Goal: Task Accomplishment & Management: Use online tool/utility

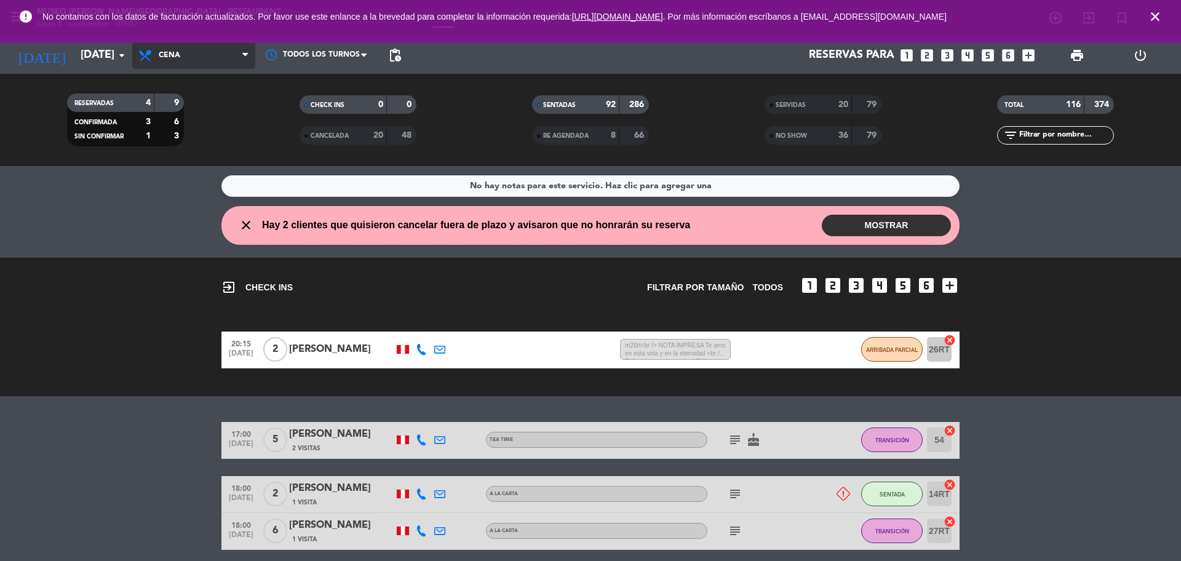
click at [213, 57] on span "Cena" at bounding box center [193, 55] width 123 height 27
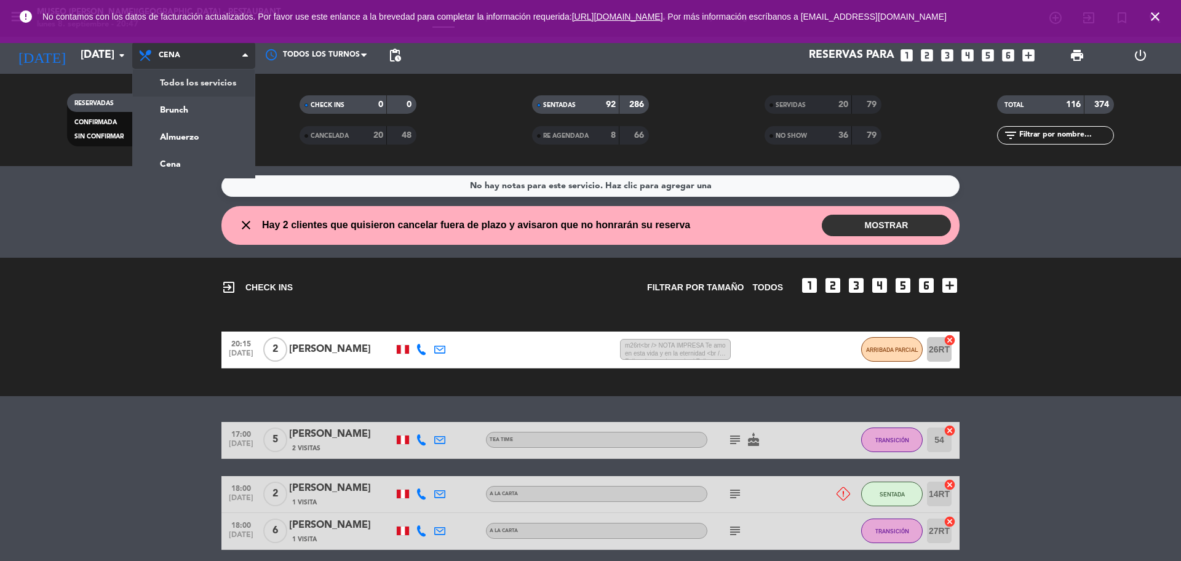
click at [223, 79] on div "menu [GEOGRAPHIC_DATA][PERSON_NAME] - Restaurant [DATE] 8. septiembre - 20:47 M…" at bounding box center [590, 83] width 1181 height 166
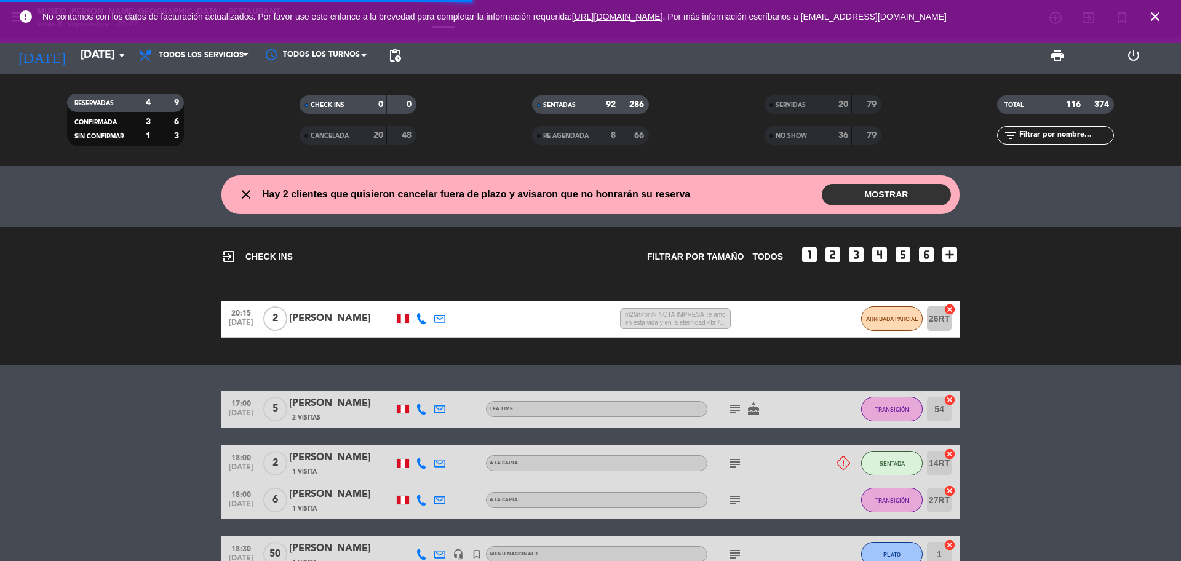
click at [1158, 12] on icon "close" at bounding box center [1155, 16] width 15 height 15
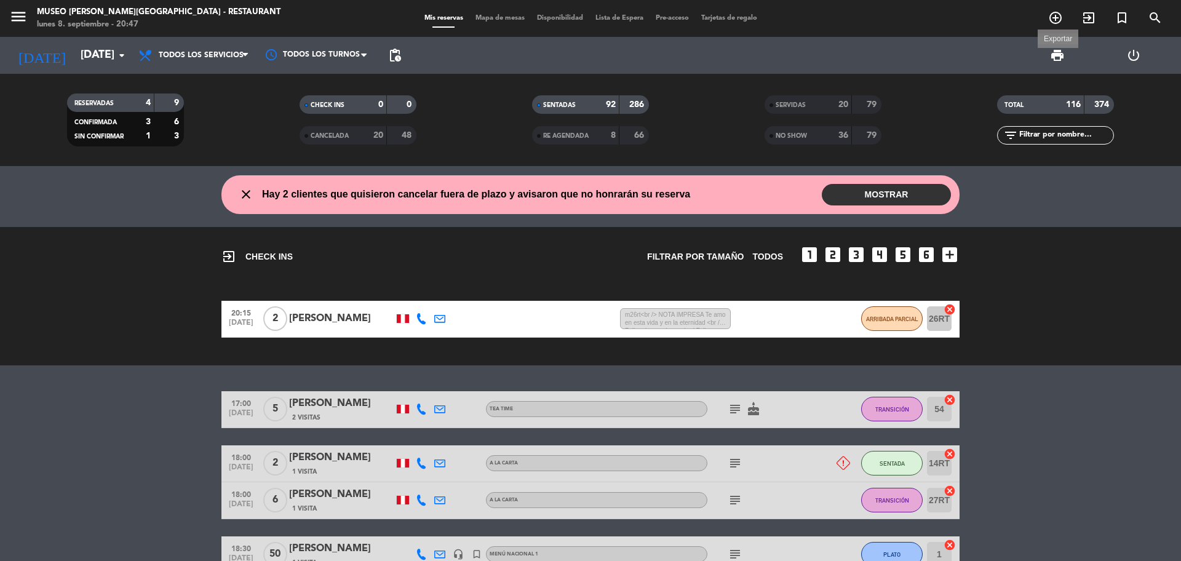
click at [1051, 48] on span "print" at bounding box center [1057, 55] width 15 height 15
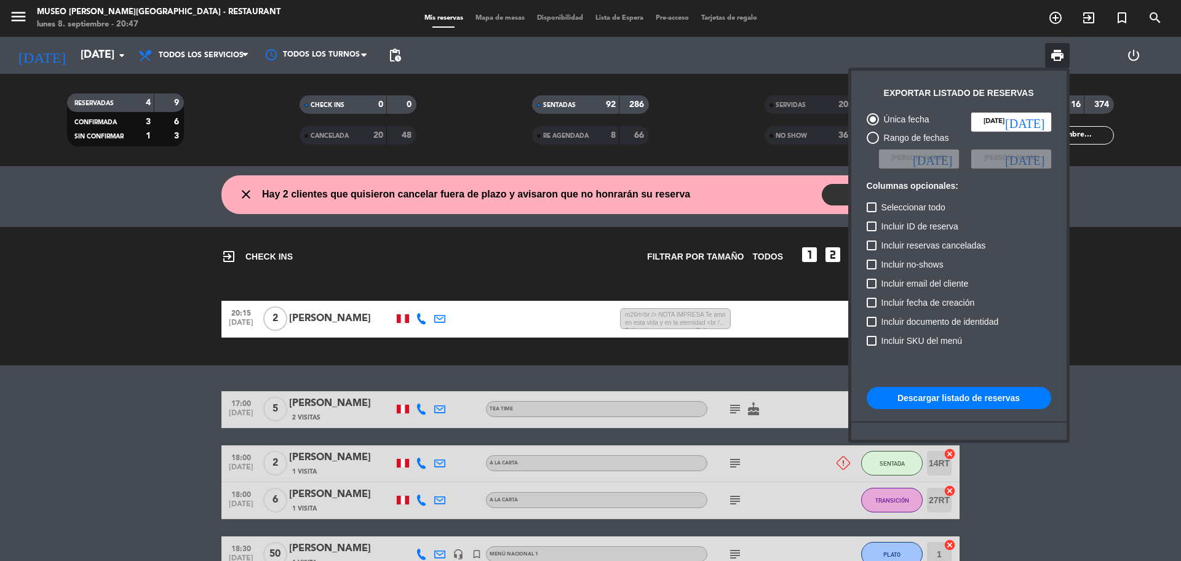
click at [952, 232] on span "Incluir ID de reserva" at bounding box center [919, 226] width 77 height 15
click at [872, 232] on input "Incluir ID de reserva" at bounding box center [871, 231] width 1 height 1
checkbox input "true"
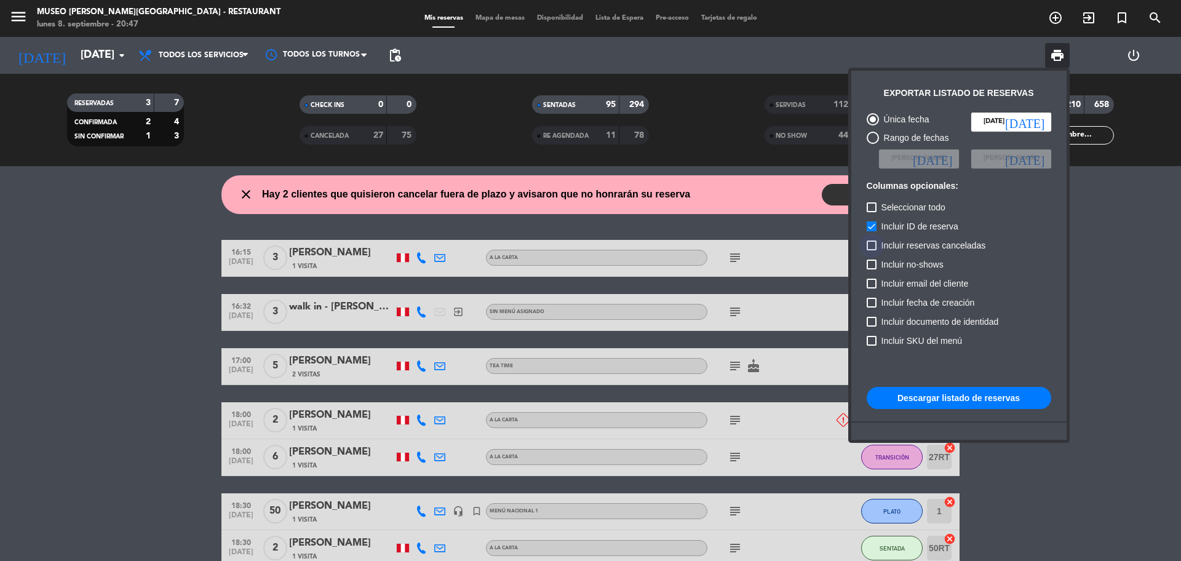
click at [948, 242] on span "Incluir reservas canceladas" at bounding box center [933, 245] width 105 height 15
click at [872, 250] on input "Incluir reservas canceladas" at bounding box center [871, 250] width 1 height 1
checkbox input "true"
click at [937, 233] on span "Incluir ID de reserva" at bounding box center [919, 226] width 77 height 15
click at [872, 232] on input "Incluir ID de reserva" at bounding box center [871, 231] width 1 height 1
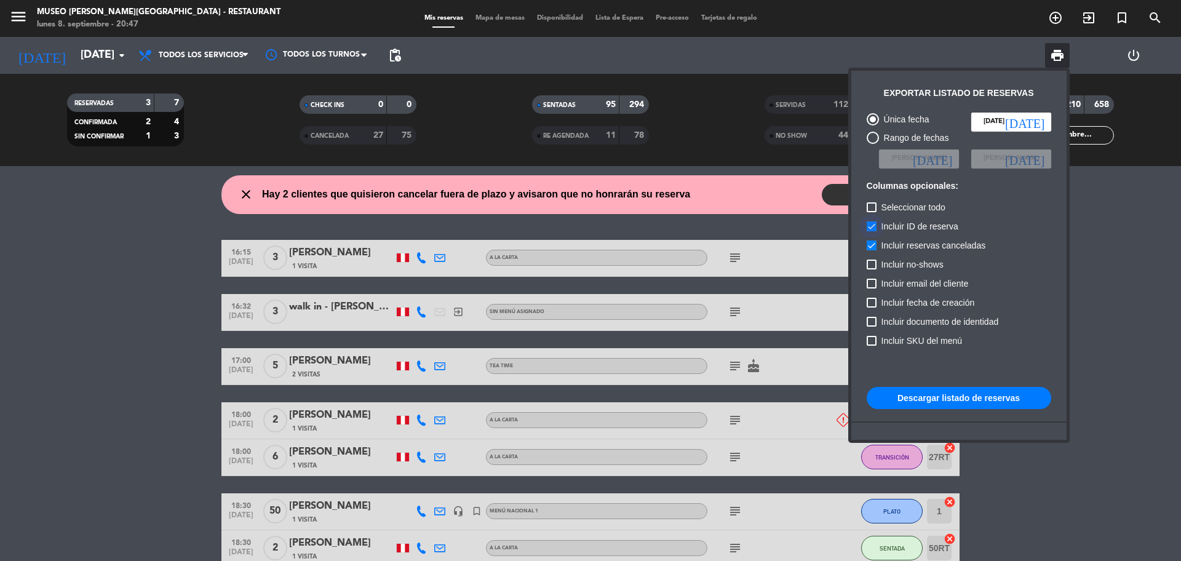
checkbox input "false"
click at [929, 268] on span "Incluir no-shows" at bounding box center [912, 264] width 62 height 15
click at [872, 269] on input "Incluir no-shows" at bounding box center [871, 269] width 1 height 1
checkbox input "true"
click at [964, 395] on button "Descargar listado de reservas" at bounding box center [959, 398] width 185 height 22
